Goal: Information Seeking & Learning: Learn about a topic

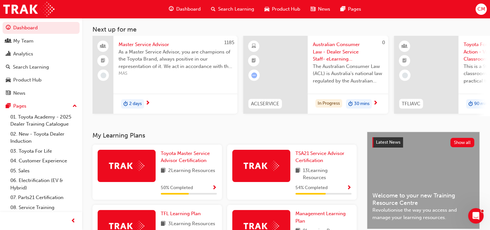
scroll to position [64, 0]
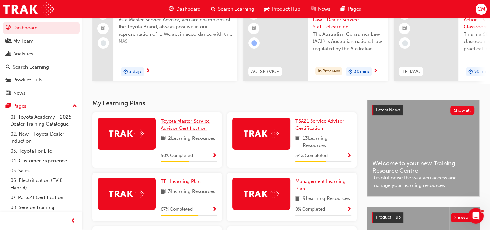
click at [175, 130] on span "Toyota Master Service Advisor Certification" at bounding box center [185, 124] width 49 height 13
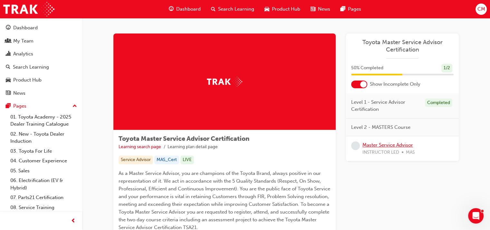
click at [384, 145] on link "Master Service Advisor" at bounding box center [387, 145] width 51 height 6
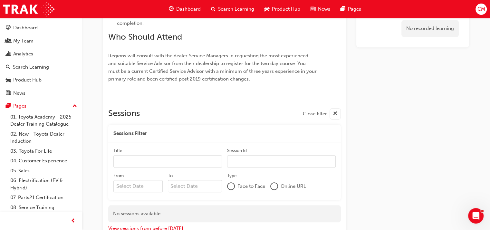
scroll to position [359, 0]
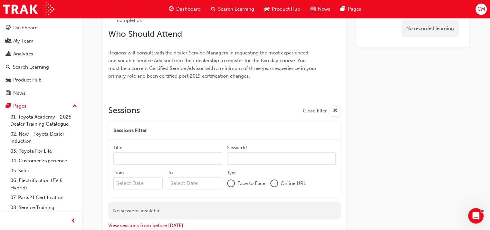
click at [150, 130] on div "Sessions Filter" at bounding box center [224, 131] width 233 height 18
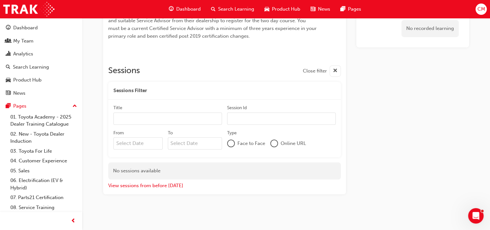
scroll to position [401, 0]
click at [274, 142] on div at bounding box center [274, 142] width 6 height 6
click at [143, 184] on button "View sessions from before [DATE]" at bounding box center [145, 184] width 75 height 7
click at [231, 142] on div at bounding box center [231, 142] width 6 height 6
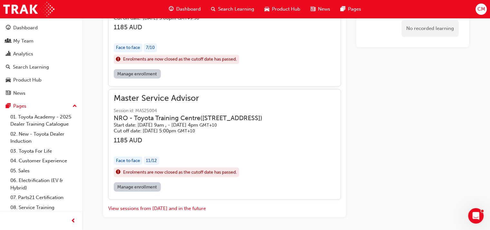
scroll to position [1695, 0]
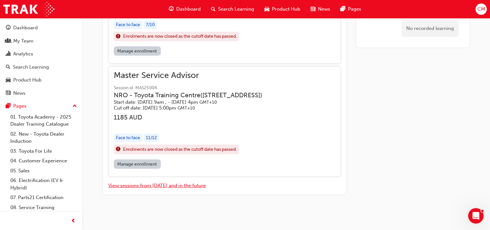
click at [164, 184] on button "View sessions from [DATE] and in the future" at bounding box center [157, 185] width 98 height 7
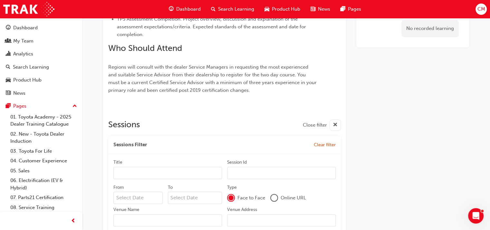
scroll to position [426, 0]
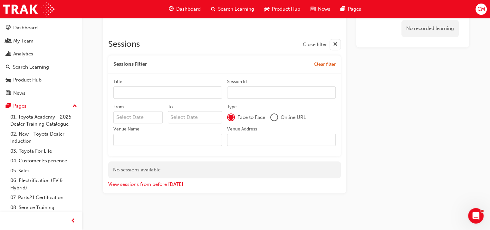
click at [135, 140] on input "Venue Name" at bounding box center [167, 140] width 109 height 12
click at [237, 141] on input "Venue Address" at bounding box center [281, 140] width 109 height 12
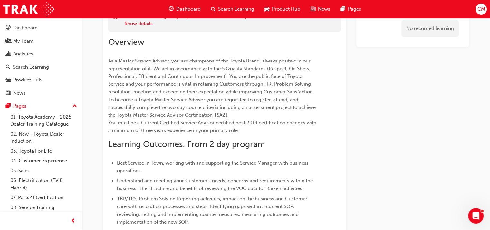
scroll to position [0, 0]
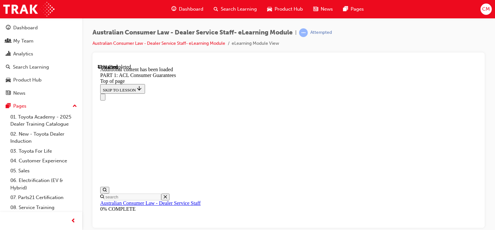
scroll to position [2619, 0]
